Goal: Transaction & Acquisition: Obtain resource

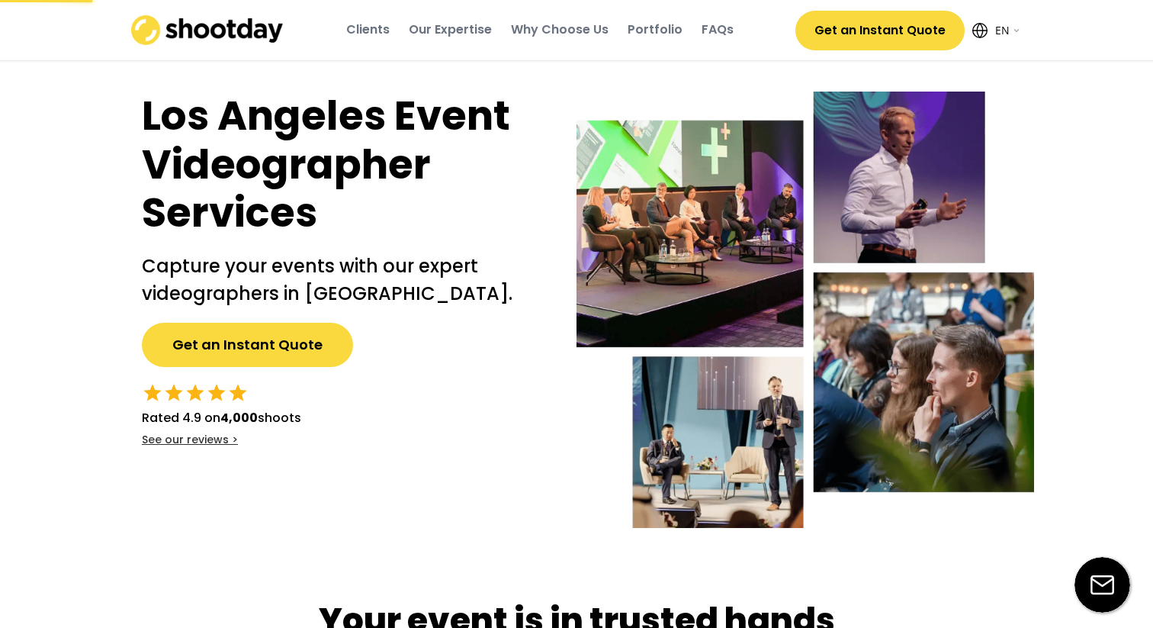
select select ""en""
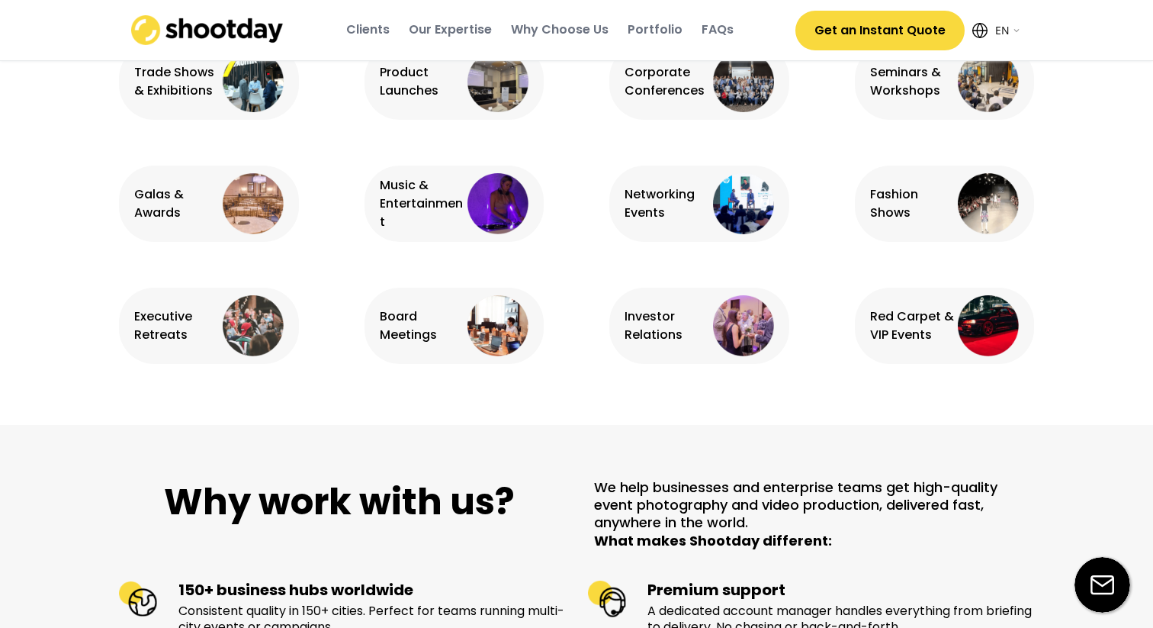
scroll to position [1081, 0]
click at [452, 30] on div "Our Expertise" at bounding box center [450, 29] width 83 height 17
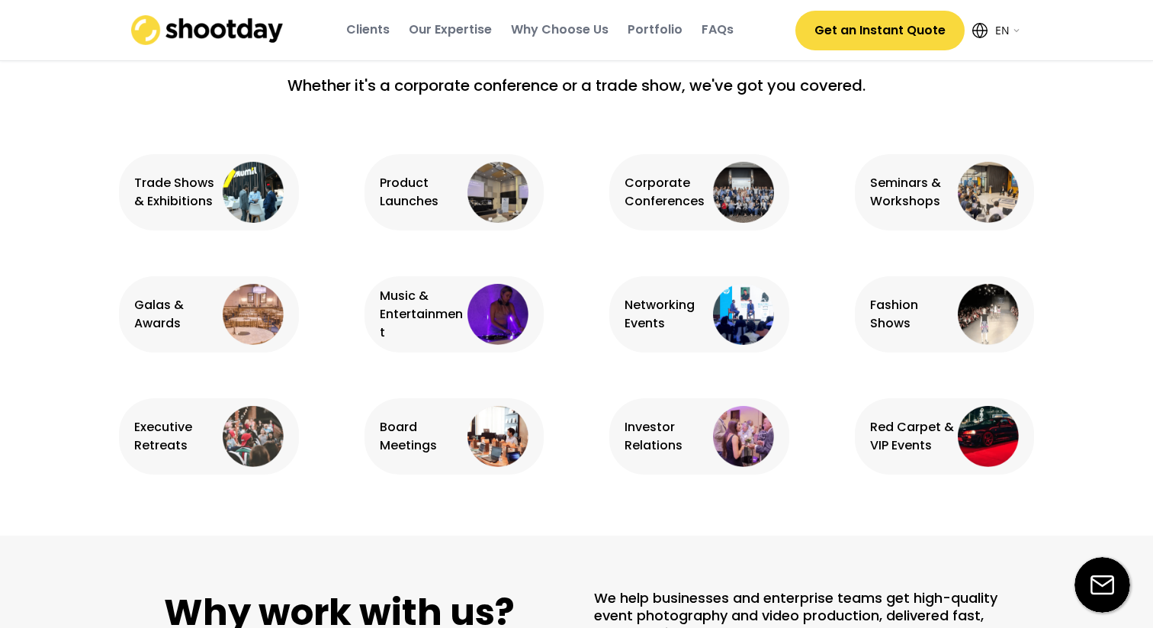
scroll to position [956, 0]
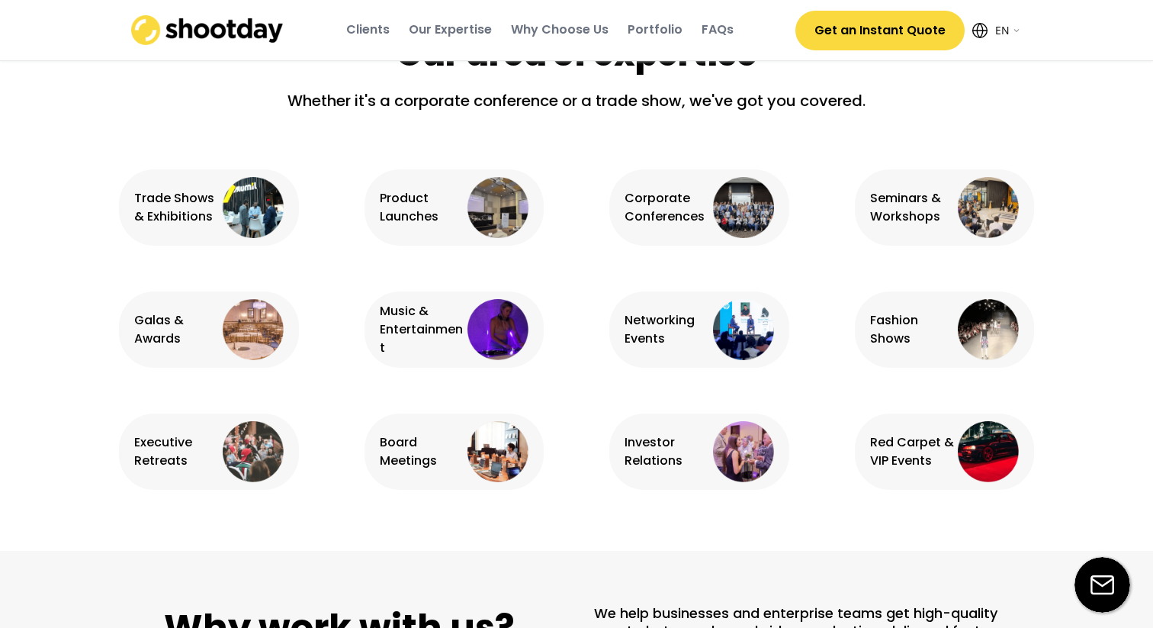
click at [452, 30] on div "Our Expertise" at bounding box center [450, 29] width 83 height 17
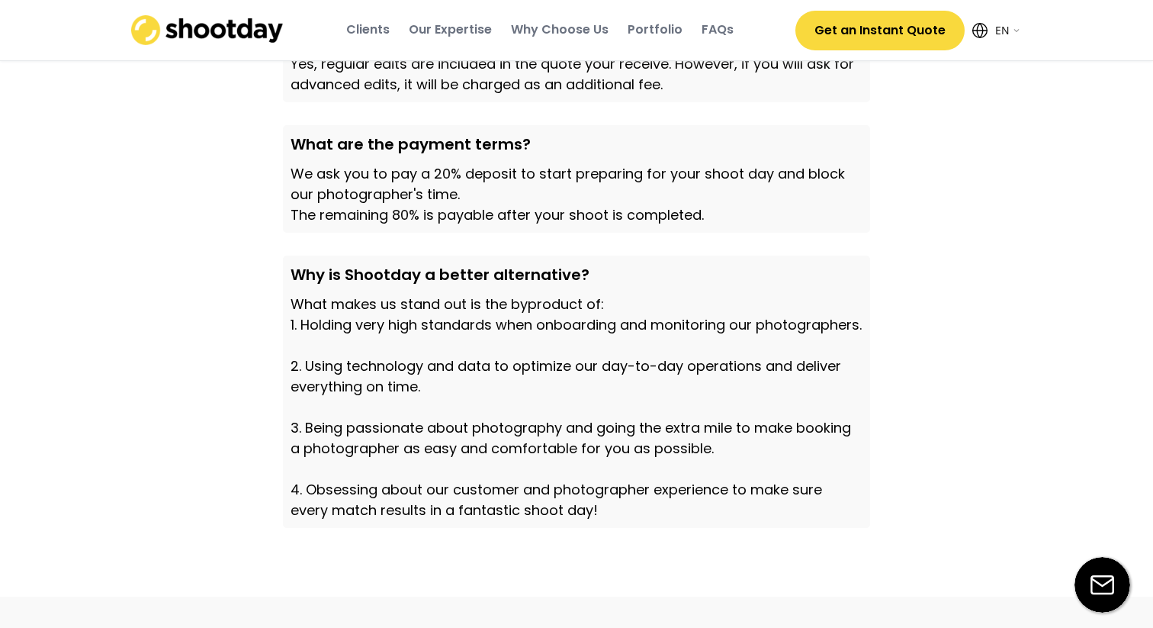
scroll to position [5303, 0]
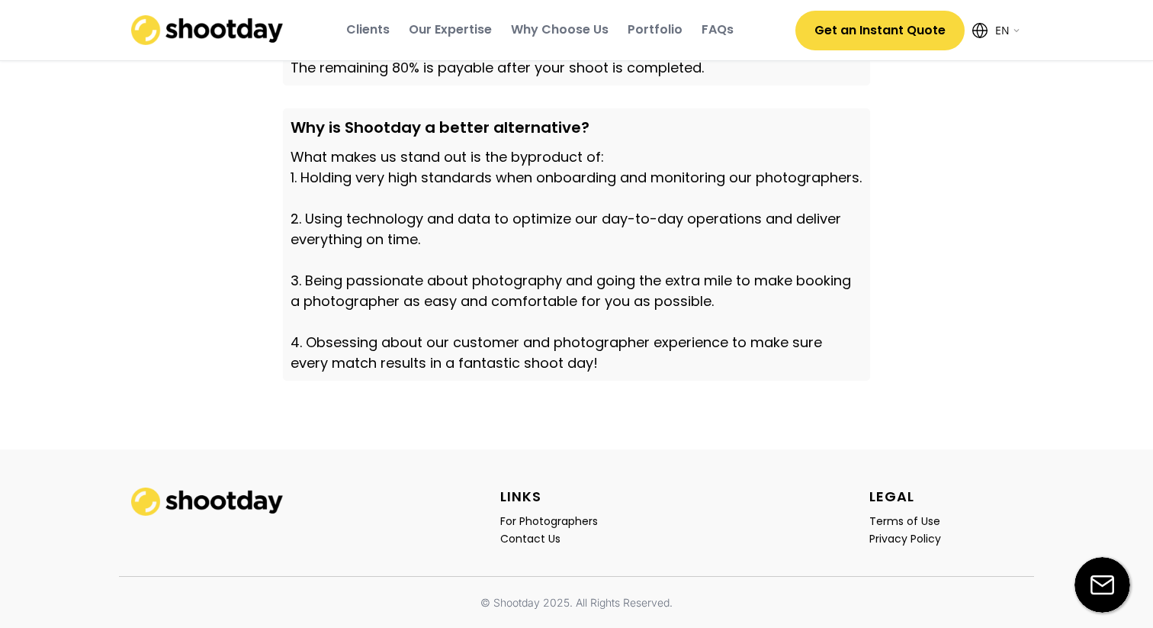
click at [441, 27] on div "Our Expertise" at bounding box center [450, 29] width 83 height 17
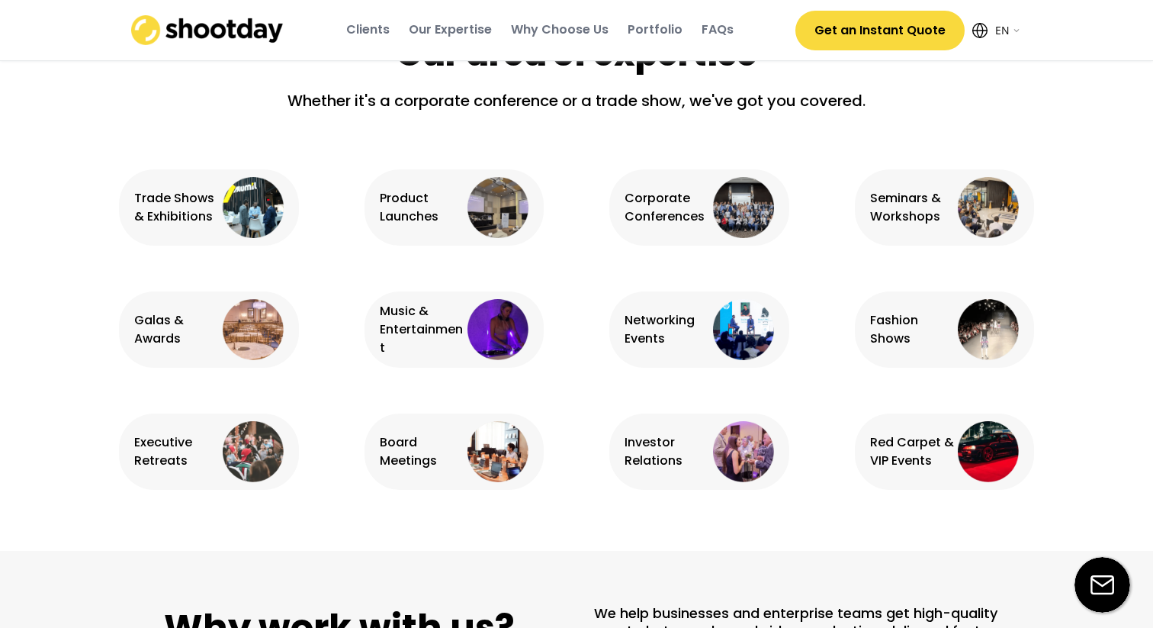
click at [576, 25] on div "Why Choose Us" at bounding box center [560, 29] width 98 height 17
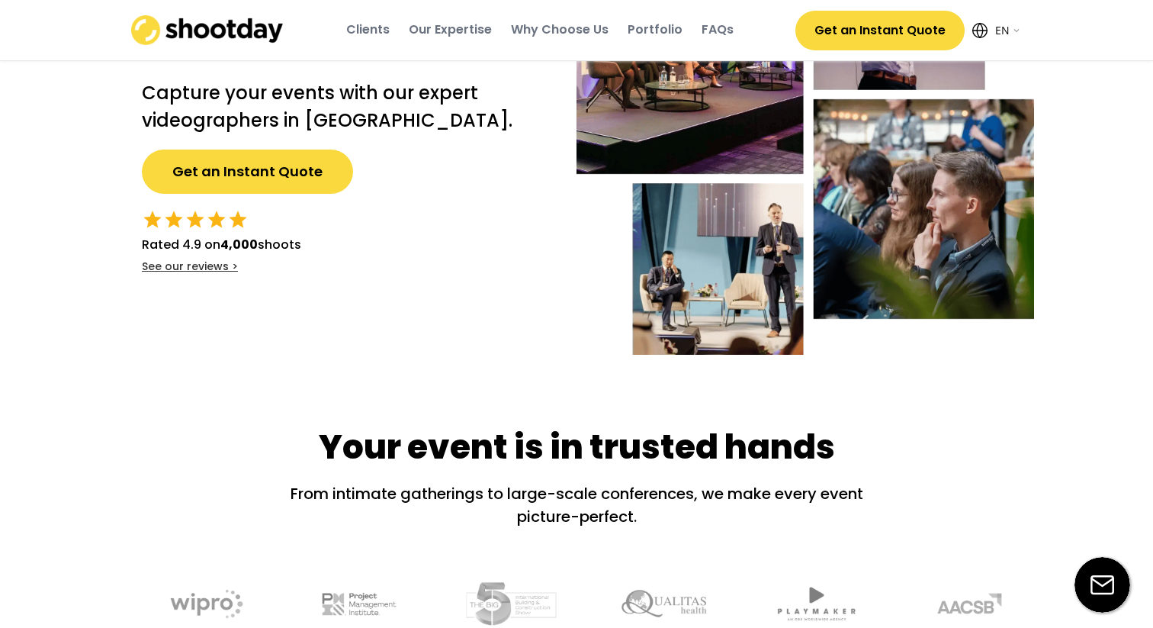
scroll to position [0, 0]
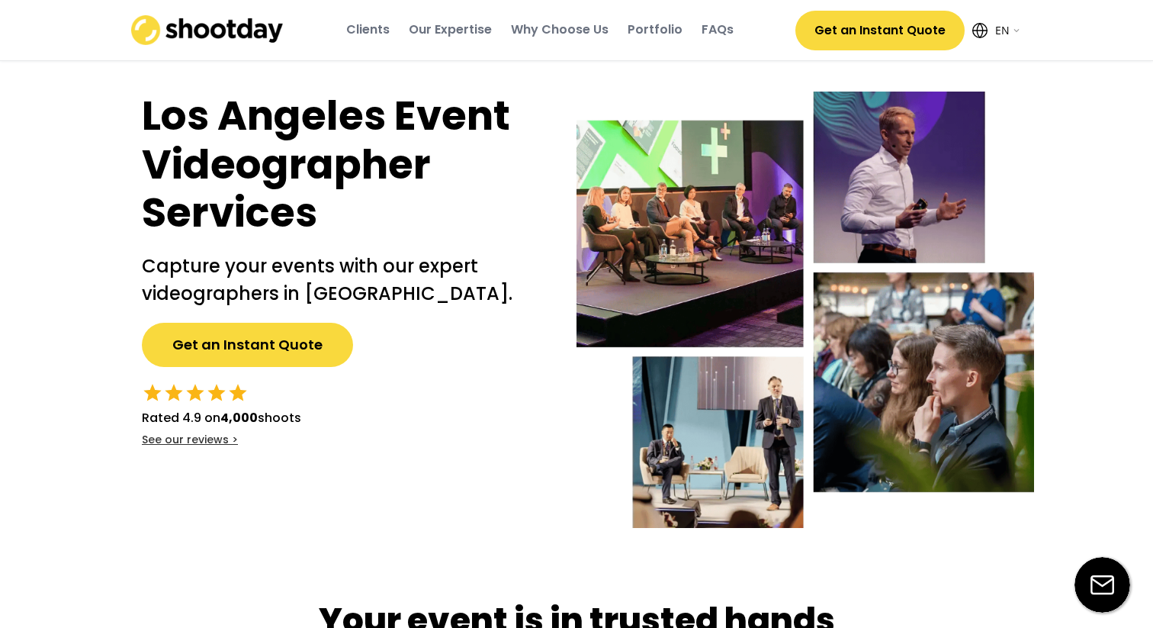
click at [262, 358] on button "Get an Instant Quote" at bounding box center [247, 345] width 211 height 44
